Goal: Check status

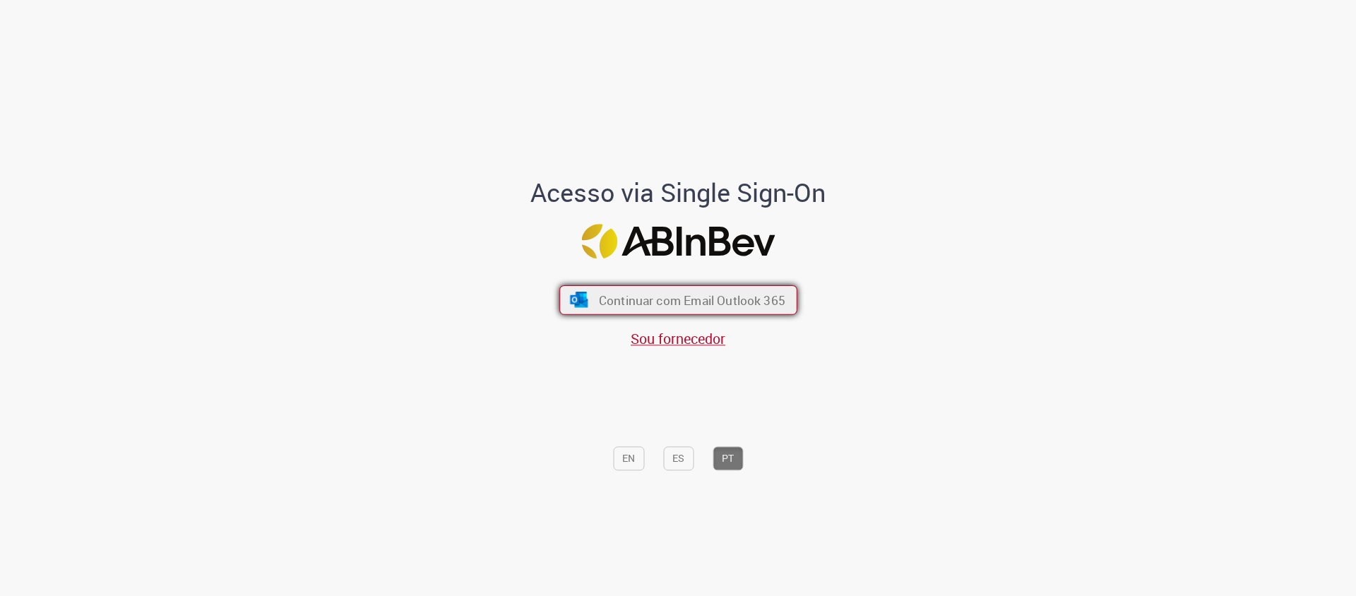
click at [699, 304] on span "Continuar com Email Outlook 365" at bounding box center [691, 300] width 186 height 16
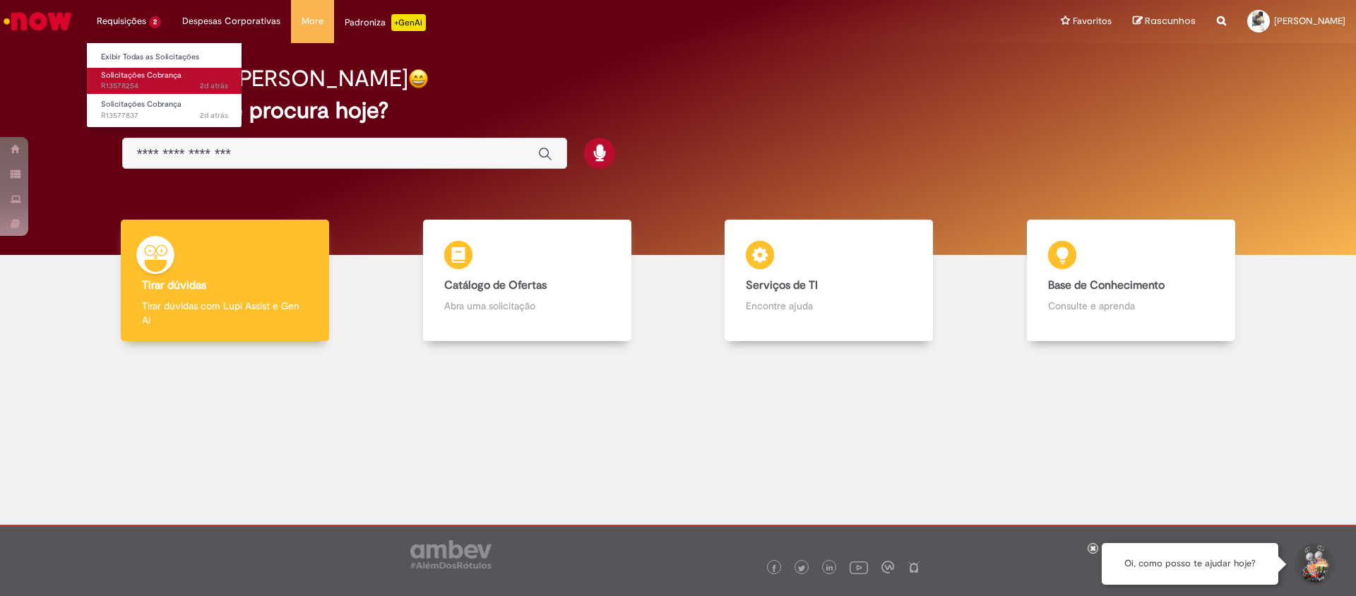
click at [135, 86] on span "2d atrás 2 dias atrás R13578254" at bounding box center [164, 86] width 127 height 11
click at [126, 83] on span "2d atrás 2 dias atrás R13578254" at bounding box center [164, 86] width 127 height 11
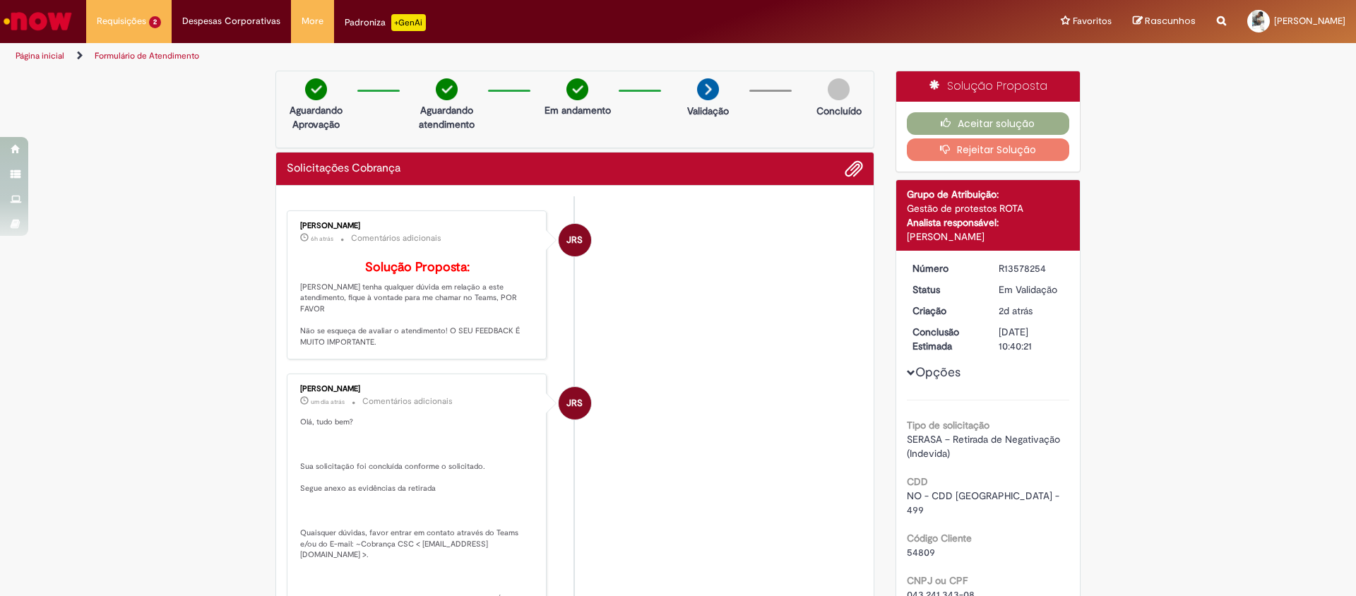
click at [975, 124] on button "Aceitar solução" at bounding box center [988, 123] width 163 height 23
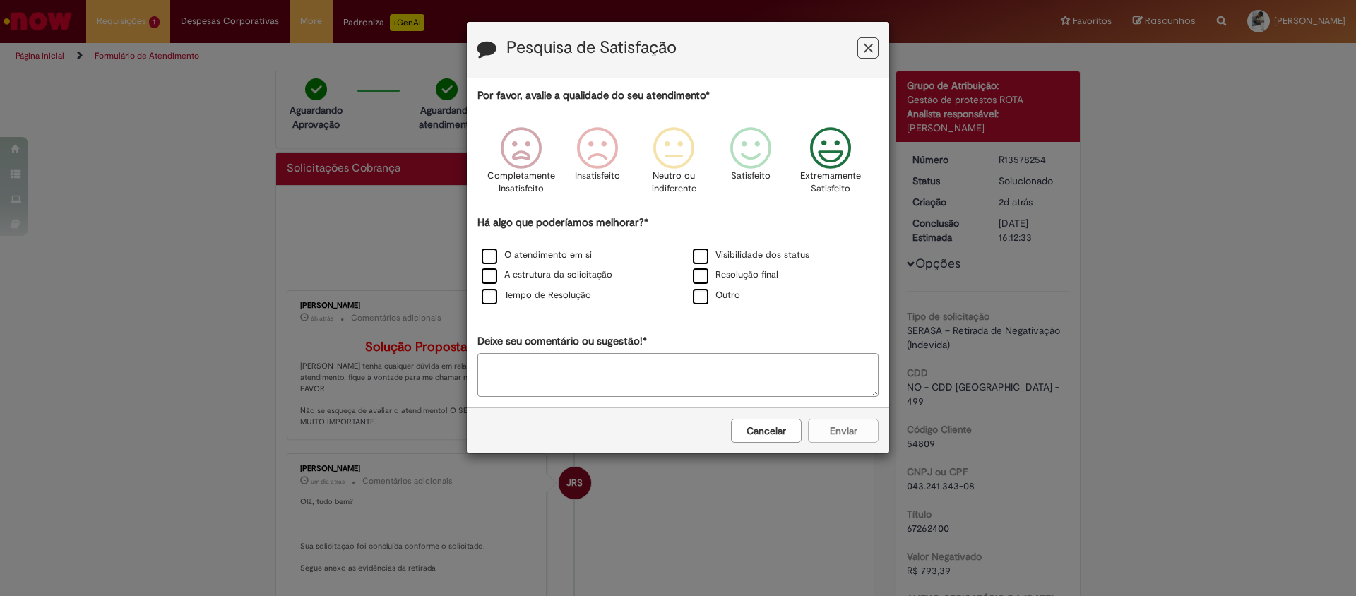
drag, startPoint x: 840, startPoint y: 155, endPoint x: 759, endPoint y: 234, distance: 113.4
click at [840, 156] on span "Feedback" at bounding box center [830, 148] width 53 height 42
click at [706, 257] on label "Visibilidade dos status" at bounding box center [751, 255] width 117 height 13
click at [833, 432] on button "Enviar" at bounding box center [843, 431] width 71 height 24
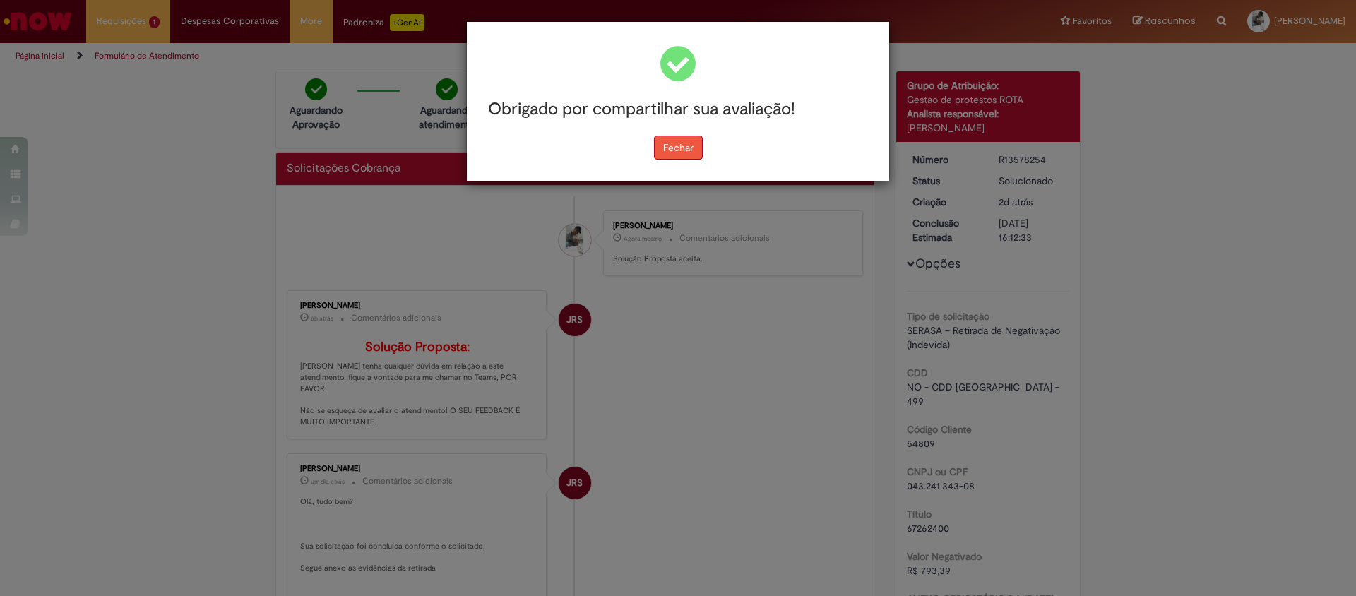
click at [675, 143] on button "Fechar" at bounding box center [678, 148] width 49 height 24
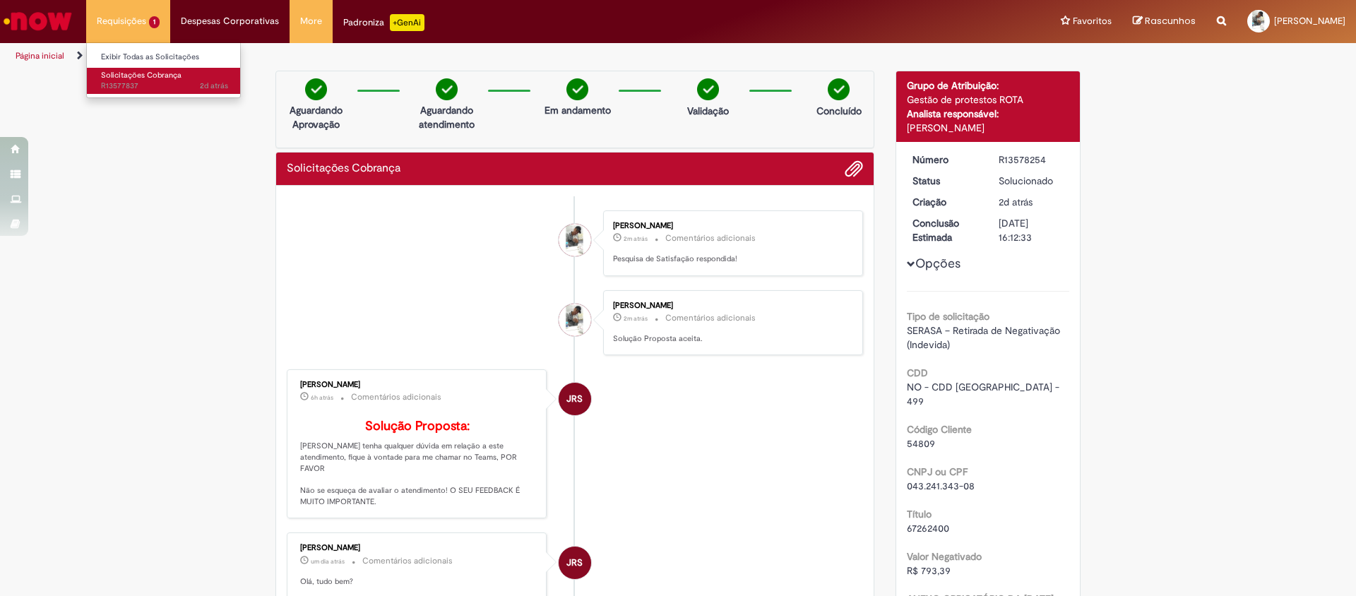
drag, startPoint x: 136, startPoint y: 78, endPoint x: 145, endPoint y: 97, distance: 21.2
click at [136, 78] on span "Solicitações Cobrança" at bounding box center [141, 75] width 81 height 11
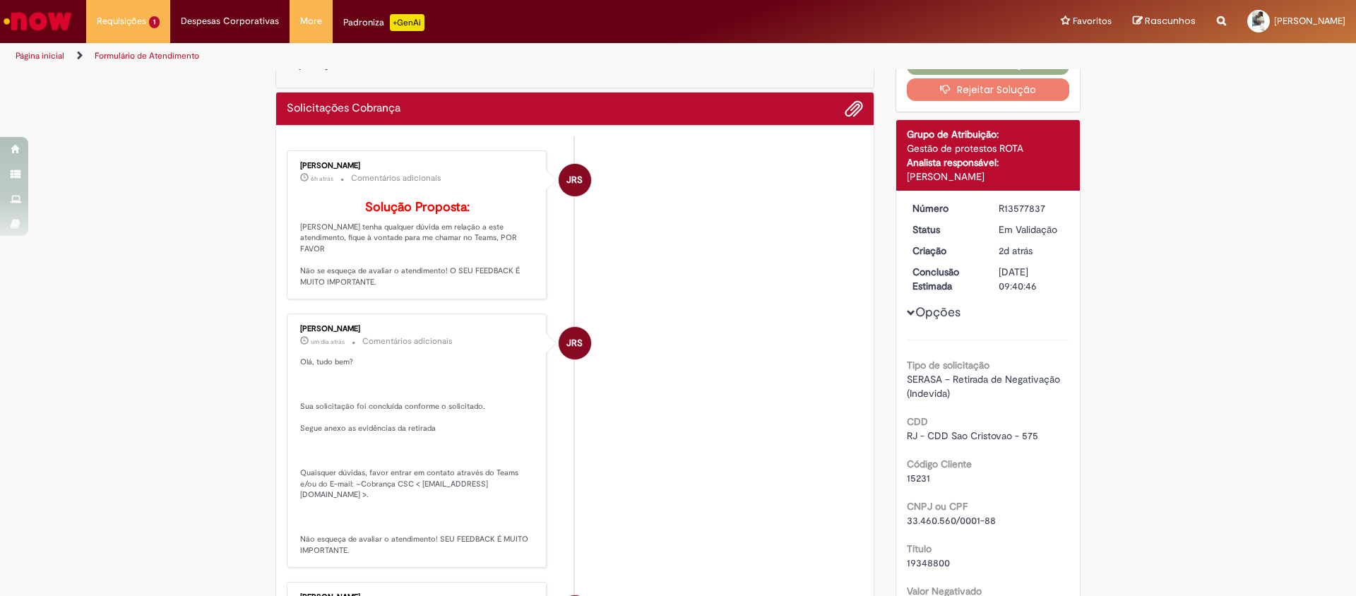
scroll to position [71, 0]
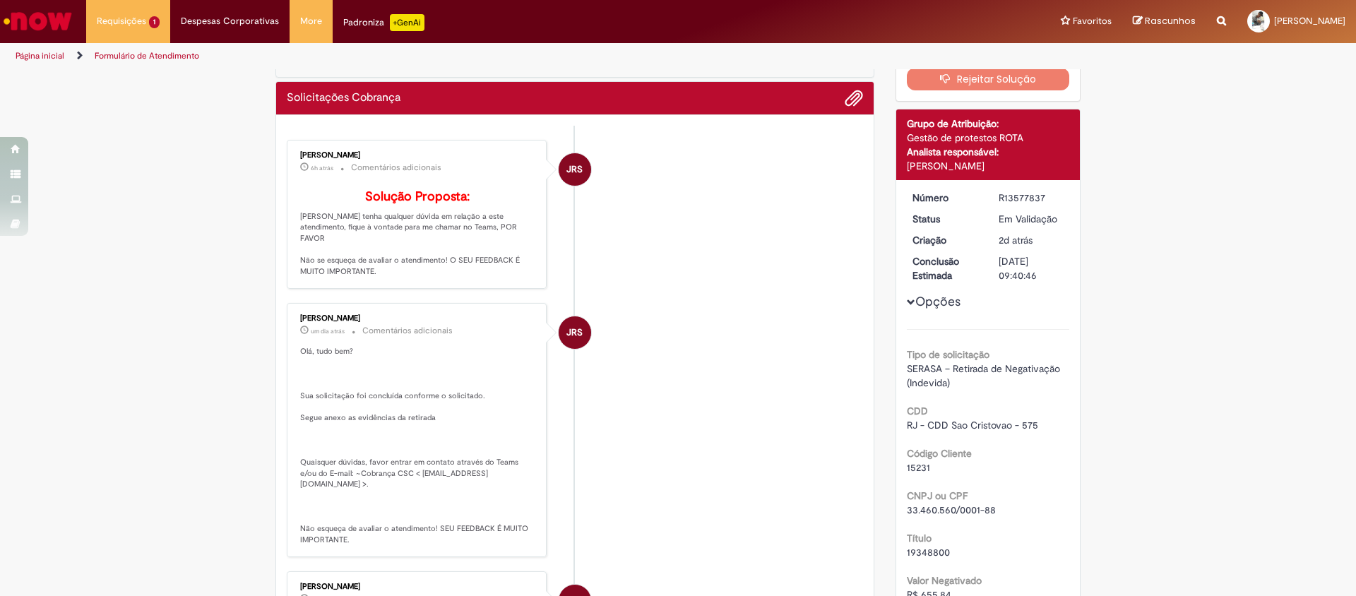
click at [200, 182] on div "Verificar Código de Barras Aguardando Aprovação Aguardando atendimento Em andam…" at bounding box center [678, 496] width 1356 height 993
